Goal: Book appointment/travel/reservation

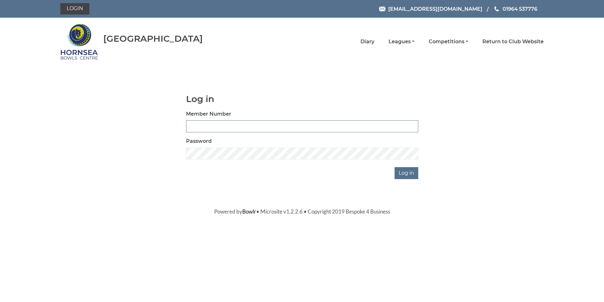
click at [204, 126] on input "Member Number" at bounding box center [302, 126] width 232 height 12
type input "0976"
click at [395, 167] on input "Log in" at bounding box center [407, 173] width 24 height 12
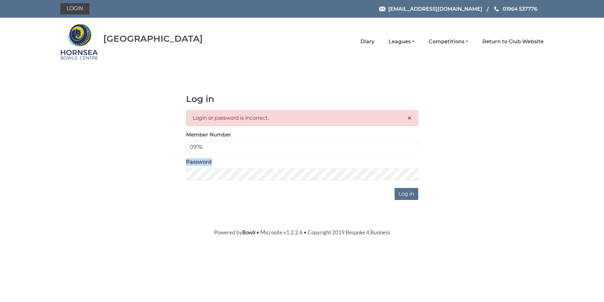
click at [222, 170] on div "Password" at bounding box center [302, 169] width 232 height 22
click at [395, 188] on input "Log in" at bounding box center [407, 194] width 24 height 12
click at [407, 193] on input "Log in" at bounding box center [407, 194] width 24 height 12
click at [130, 174] on div "Log in Login or password is incorrect. × Member Number 0976 Password Log in" at bounding box center [302, 147] width 484 height 106
click at [395, 188] on input "Log in" at bounding box center [407, 194] width 24 height 12
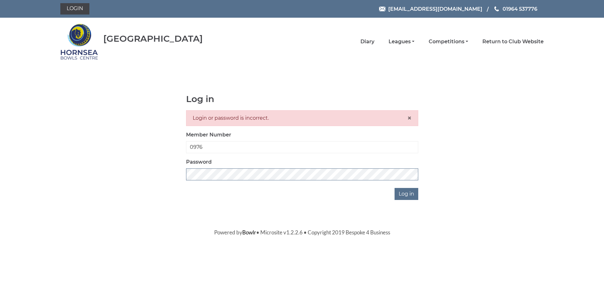
click at [66, 168] on div "Log in Login or password is incorrect. × Member Number 0976 Password Log in" at bounding box center [302, 147] width 484 height 106
click at [395, 188] on input "Log in" at bounding box center [407, 194] width 24 height 12
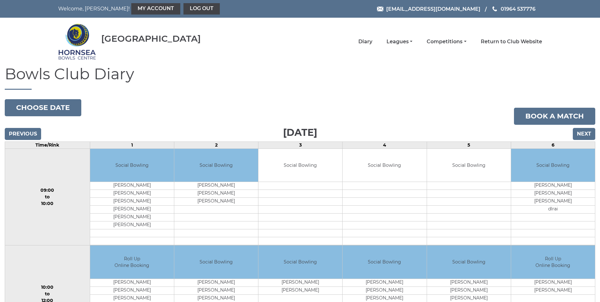
scroll to position [63, 0]
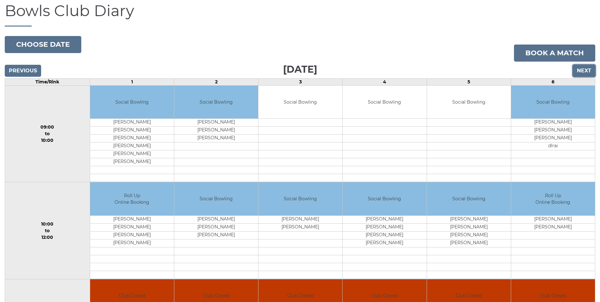
click at [581, 70] on input "Next" at bounding box center [583, 71] width 22 height 12
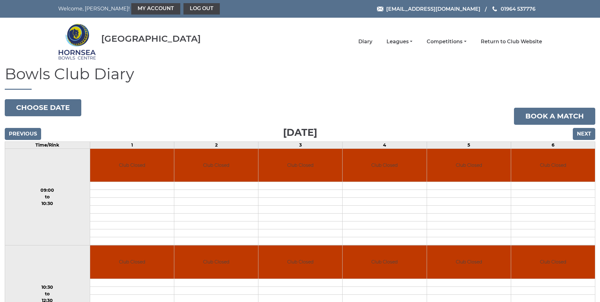
click at [583, 134] on input "Next" at bounding box center [583, 134] width 22 height 12
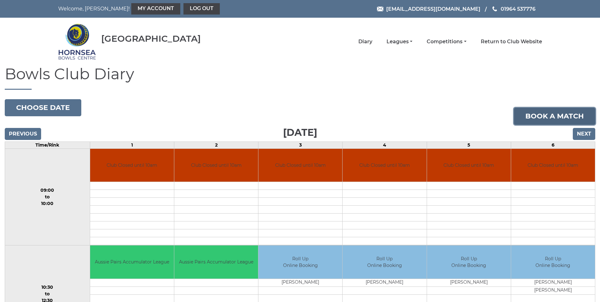
click at [553, 113] on link "Book a match" at bounding box center [554, 116] width 81 height 17
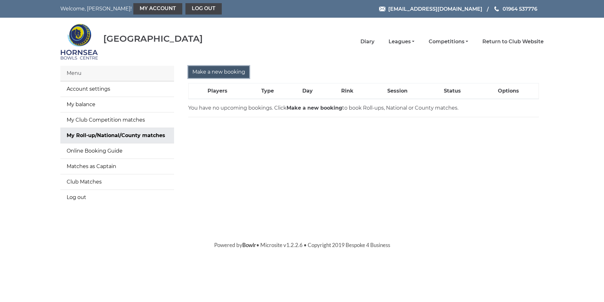
click at [218, 74] on input "Make a new booking" at bounding box center [218, 72] width 61 height 12
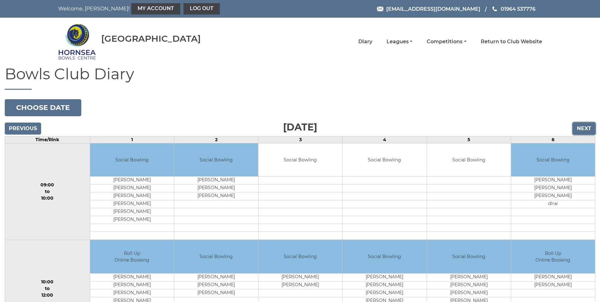
click at [578, 127] on input "Next" at bounding box center [583, 129] width 22 height 12
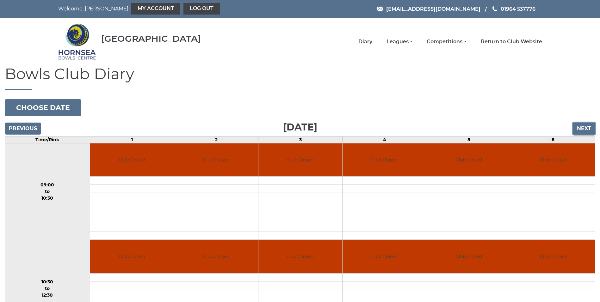
click at [581, 129] on input "Next" at bounding box center [583, 129] width 22 height 12
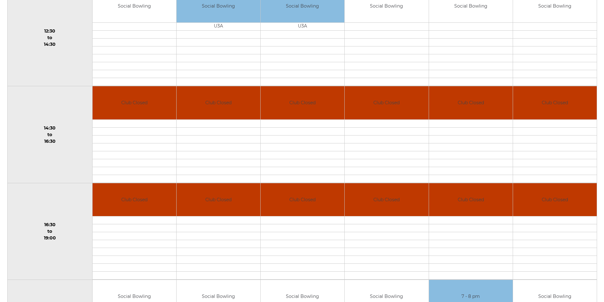
scroll to position [440, 0]
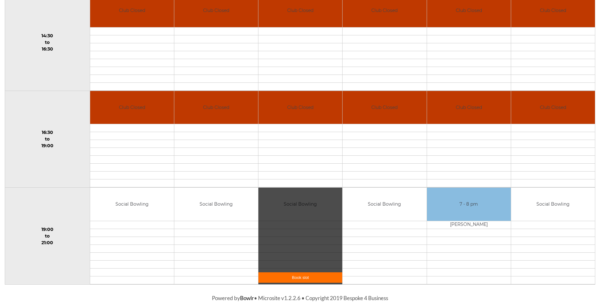
click at [300, 278] on link "Book slot" at bounding box center [300, 277] width 84 height 10
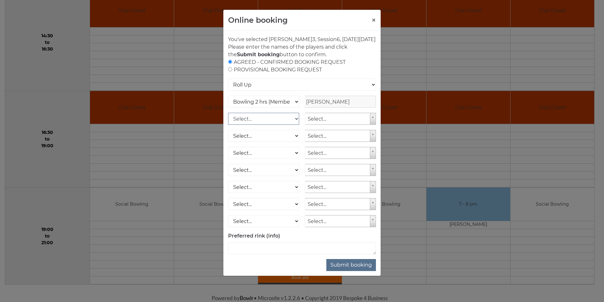
click at [297, 125] on select "Select... Club Competition (Member) Club Competition (Visitor) National (Member…" at bounding box center [263, 119] width 71 height 12
select select "1_50"
click at [228, 120] on select "Select... Club Competition (Member) Club Competition (Visitor) National (Member…" at bounding box center [263, 119] width 71 height 12
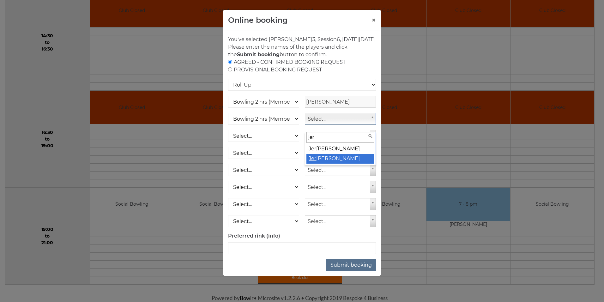
type input "jer"
select select "861"
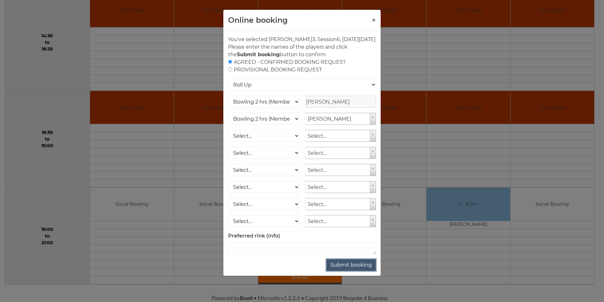
drag, startPoint x: 346, startPoint y: 272, endPoint x: 453, endPoint y: 252, distance: 108.5
click at [453, 268] on div "Online booking × You've selected Rink 3 , Session 6 , on Friday 29th of August …" at bounding box center [302, 151] width 604 height 302
click at [357, 271] on button "Submit booking" at bounding box center [351, 265] width 50 height 12
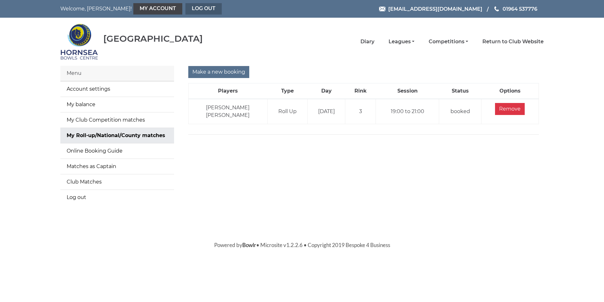
click at [186, 7] on link "Log out" at bounding box center [204, 8] width 36 height 11
